Goal: Transaction & Acquisition: Purchase product/service

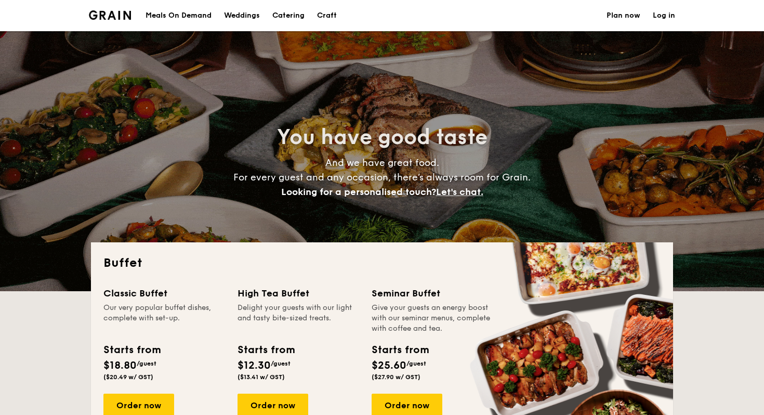
select select
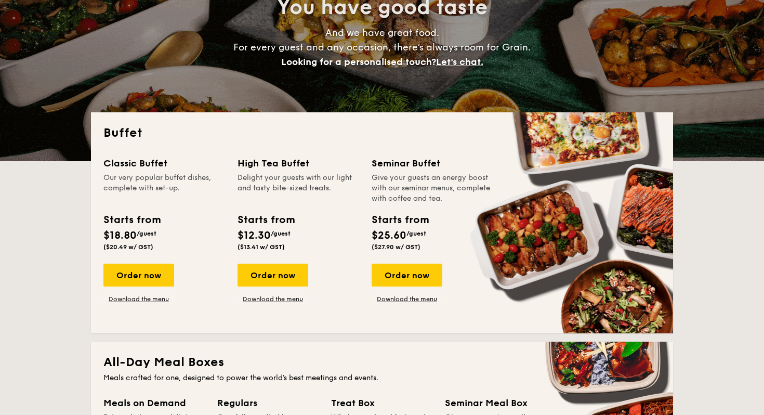
scroll to position [136, 0]
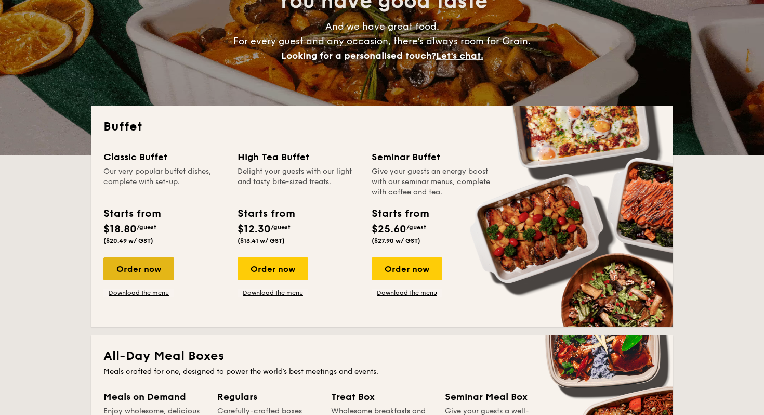
click at [125, 271] on div "Order now" at bounding box center [138, 268] width 71 height 23
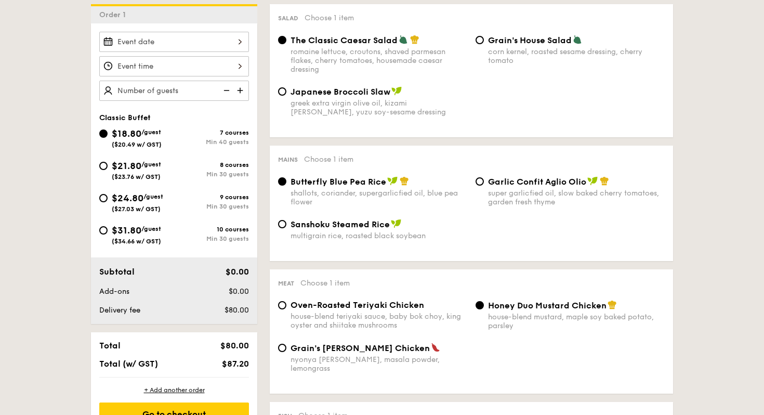
scroll to position [283, 0]
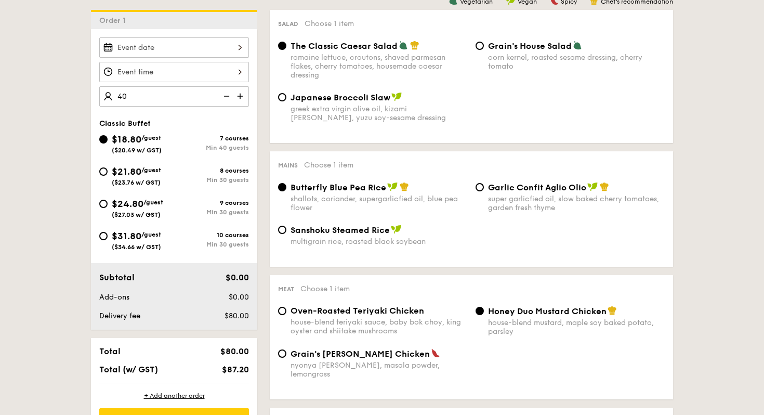
click at [167, 100] on input "40" at bounding box center [174, 96] width 150 height 20
type input "40 guests"
click at [176, 126] on div "Classic Buffet" at bounding box center [174, 123] width 150 height 9
click at [223, 99] on img at bounding box center [226, 96] width 16 height 20
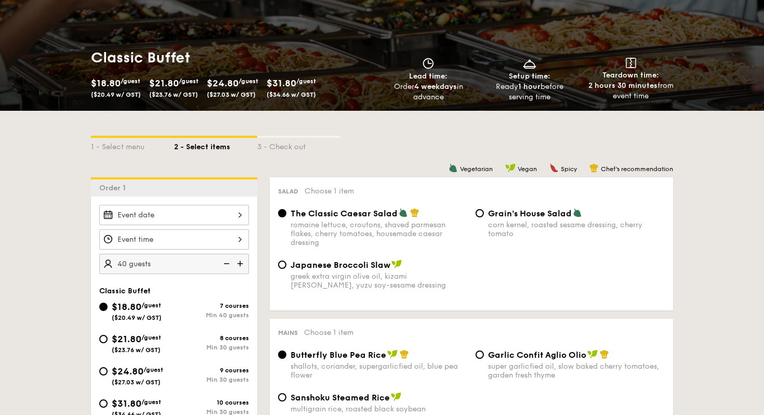
scroll to position [0, 0]
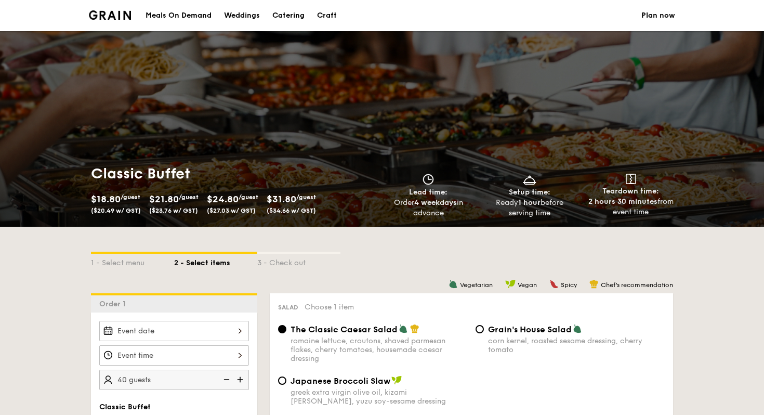
click at [177, 15] on div "Meals On Demand" at bounding box center [179, 15] width 66 height 31
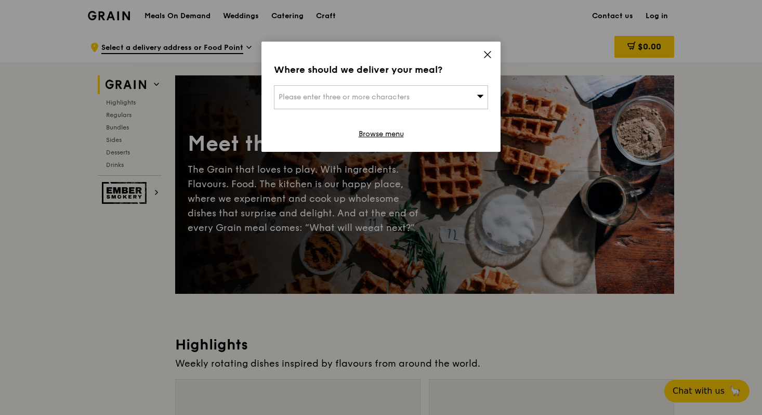
click at [488, 59] on icon at bounding box center [487, 54] width 9 height 9
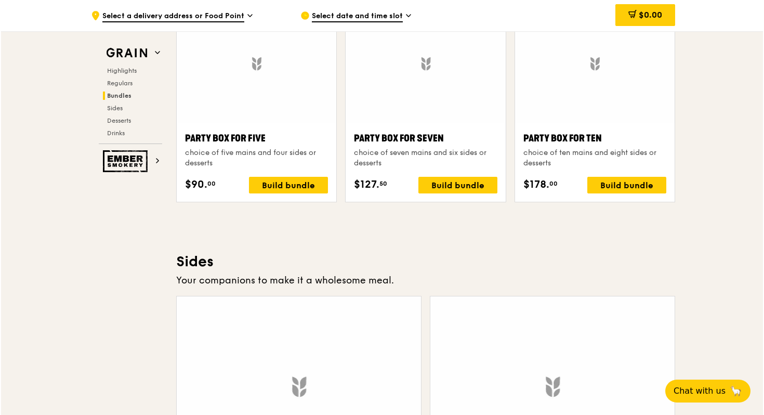
scroll to position [2062, 0]
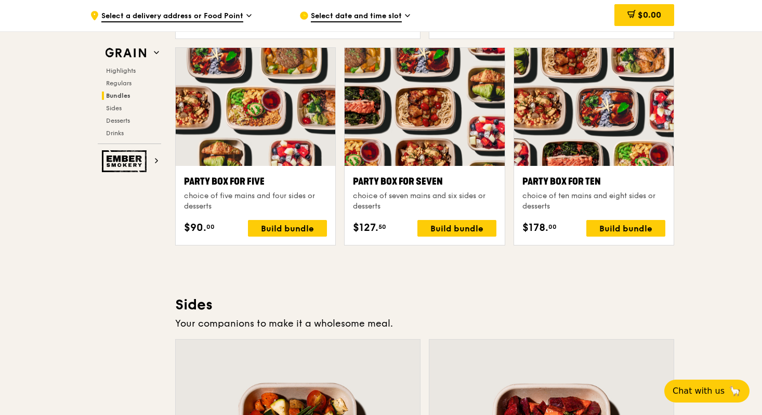
click at [558, 141] on div at bounding box center [594, 107] width 160 height 118
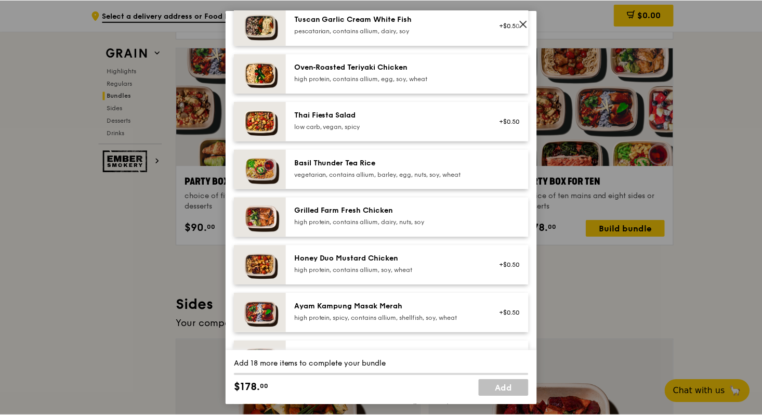
scroll to position [82, 0]
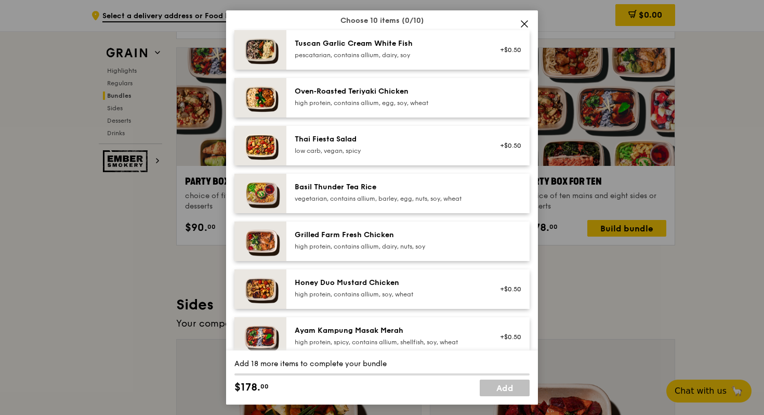
click at [522, 23] on icon at bounding box center [524, 23] width 9 height 9
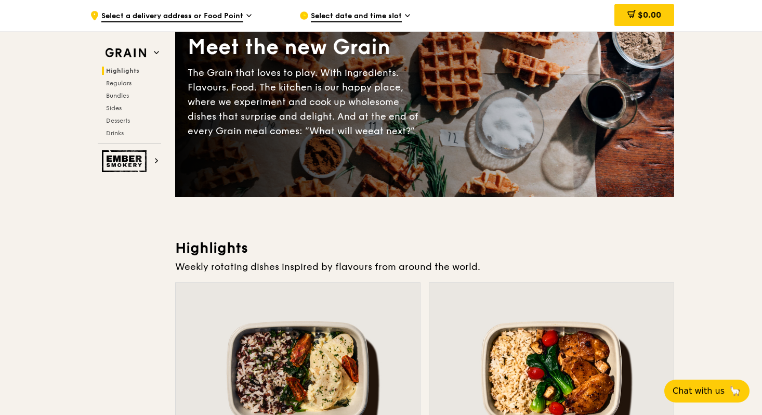
scroll to position [0, 0]
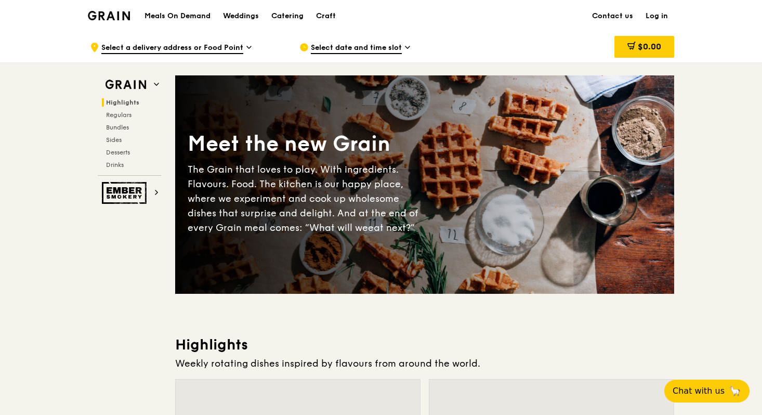
click at [178, 16] on h1 "Meals On Demand" at bounding box center [178, 16] width 66 height 10
click at [289, 18] on div "Catering" at bounding box center [287, 16] width 32 height 31
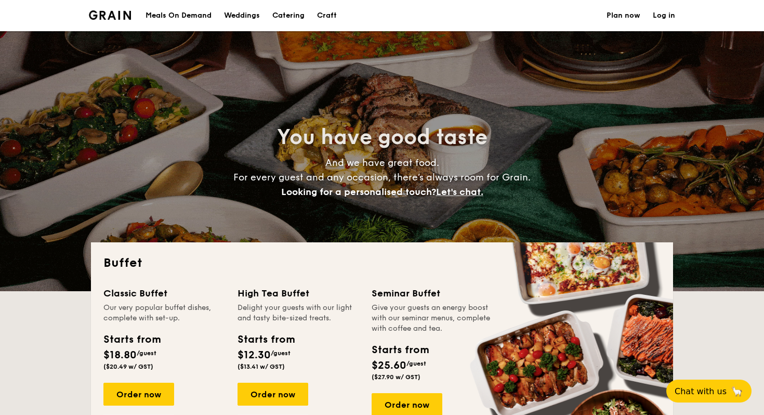
select select
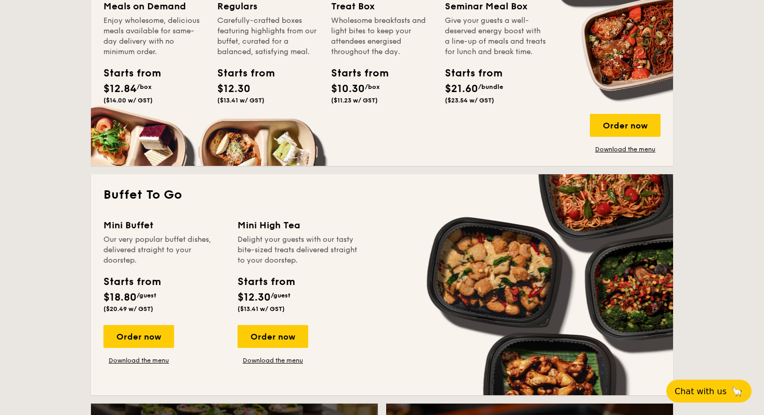
scroll to position [601, 0]
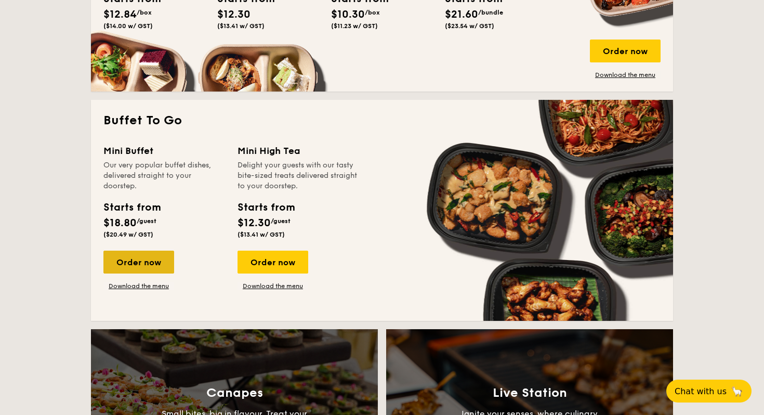
click at [129, 258] on div "Order now" at bounding box center [138, 262] width 71 height 23
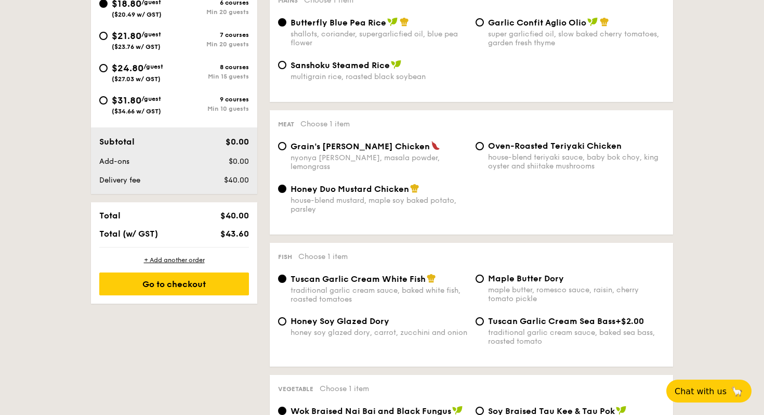
scroll to position [449, 0]
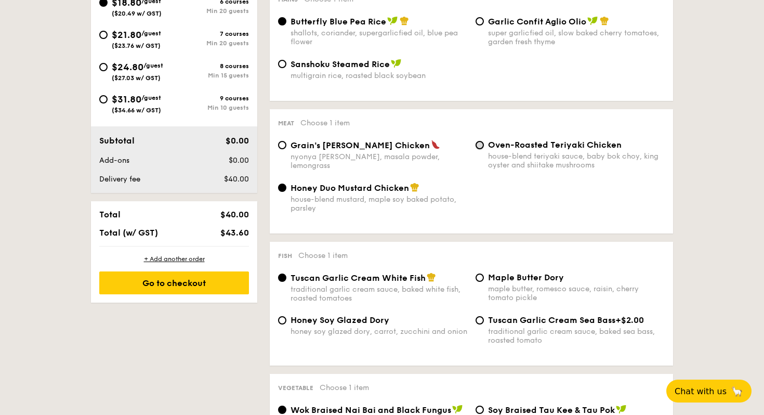
click at [479, 148] on input "Oven-Roasted Teriyaki Chicken house-blend teriyaki sauce, baby bok choy, king o…" at bounding box center [480, 145] width 8 height 8
radio input "true"
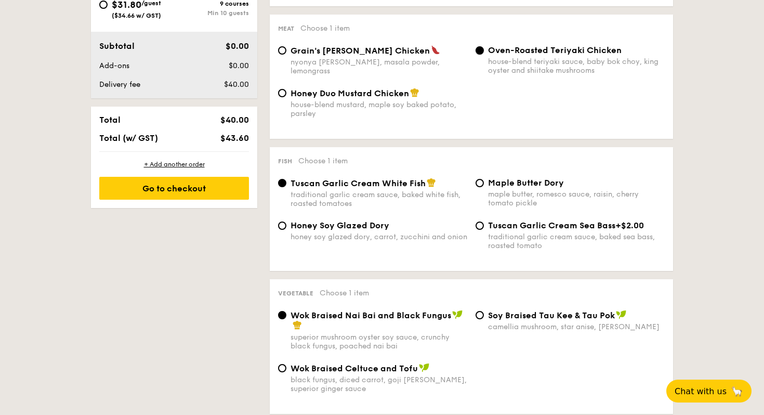
scroll to position [603, 0]
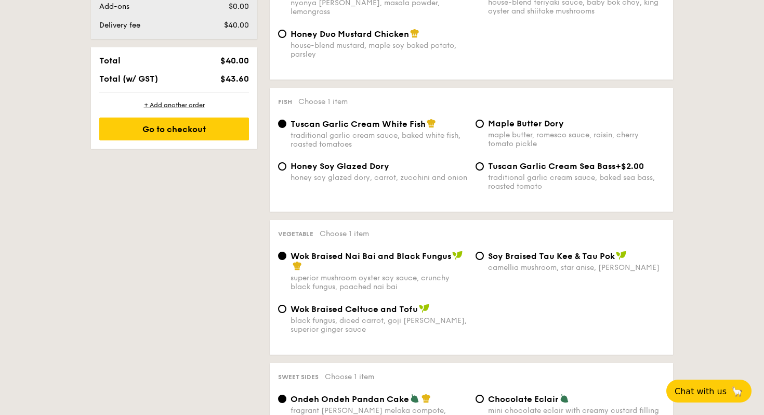
click at [346, 168] on span "Honey Soy Glazed Dory" at bounding box center [340, 166] width 99 height 10
click at [286, 168] on input "Honey Soy Glazed Dory honey soy glazed dory, carrot, zucchini and onion" at bounding box center [282, 166] width 8 height 8
radio input "true"
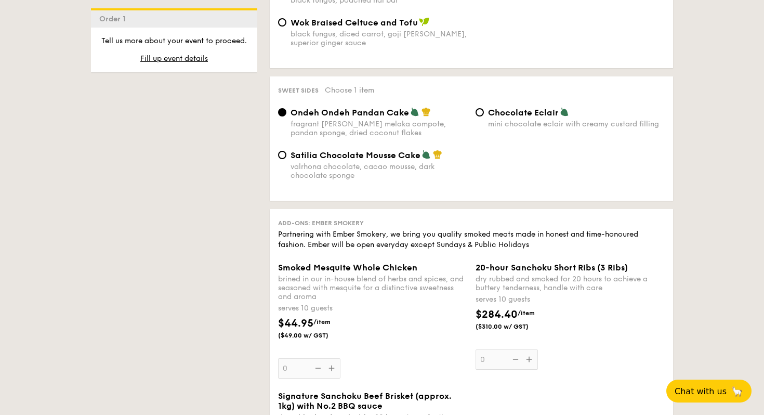
scroll to position [879, 0]
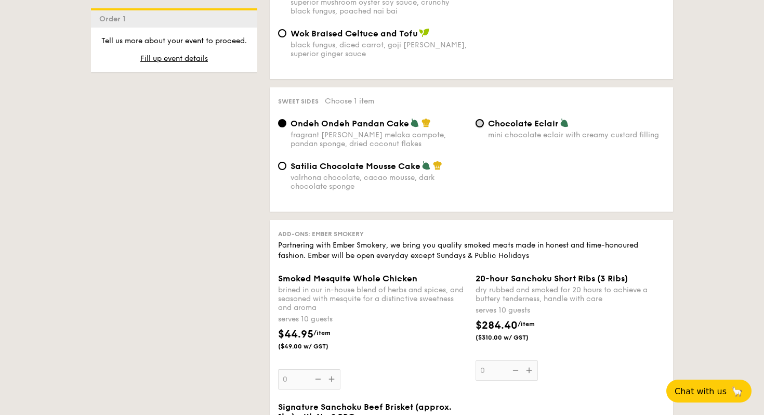
click at [480, 127] on input "Chocolate Eclair mini chocolate eclair with creamy custard filling" at bounding box center [480, 123] width 8 height 8
radio input "true"
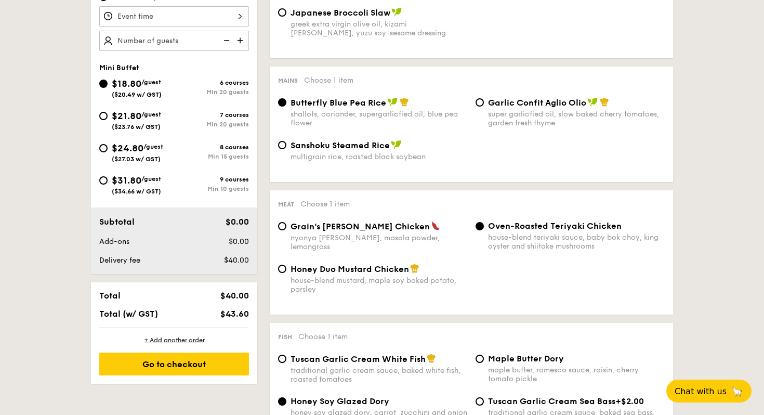
scroll to position [369, 0]
type input "20 guests"
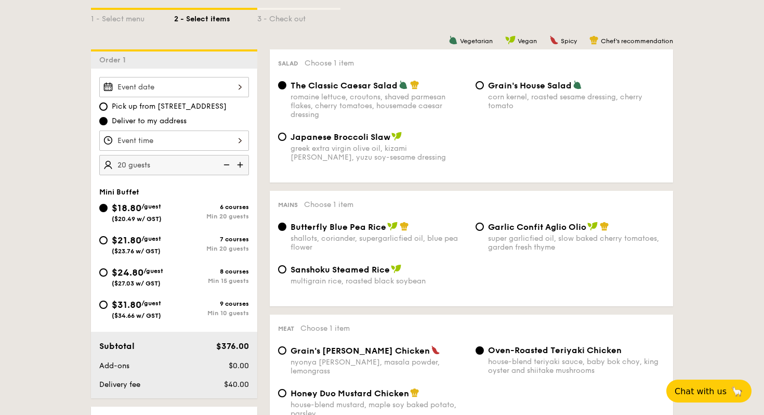
scroll to position [186, 0]
